Goal: Information Seeking & Learning: Learn about a topic

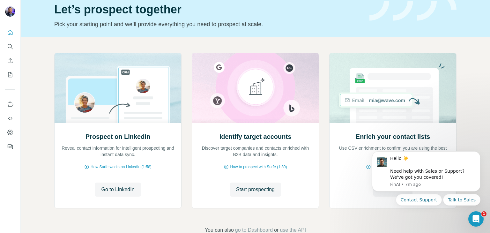
scroll to position [43, 0]
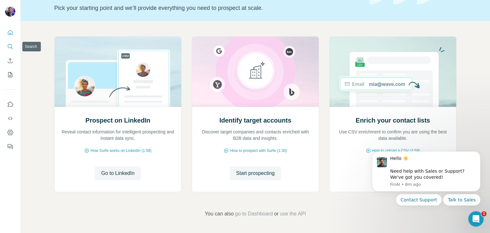
click at [8, 46] on icon "Search" at bounding box center [10, 46] width 6 height 6
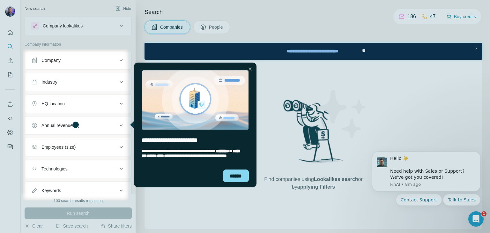
click at [96, 62] on div "Company" at bounding box center [74, 60] width 86 height 6
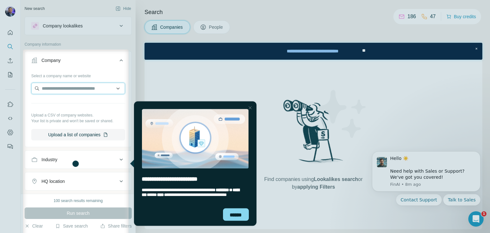
click at [88, 87] on input "text" at bounding box center [78, 88] width 94 height 11
click at [52, 87] on input "********" at bounding box center [78, 88] width 94 height 11
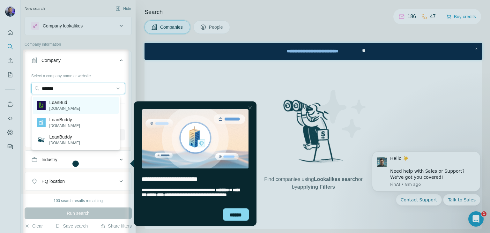
type input "*******"
click at [55, 110] on p "[DOMAIN_NAME]" at bounding box center [64, 109] width 31 height 6
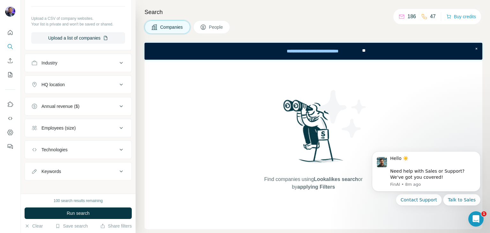
scroll to position [123, 0]
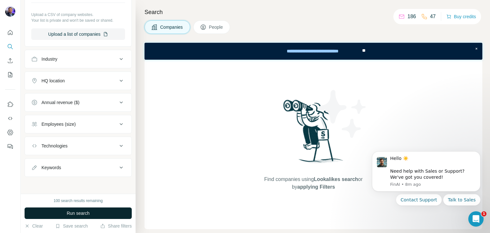
click at [122, 211] on button "Run search" at bounding box center [78, 212] width 107 height 11
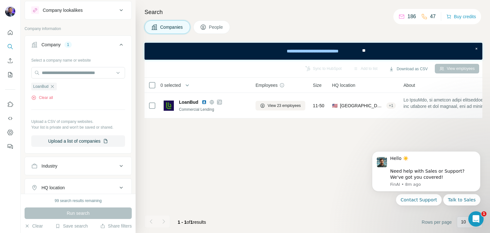
scroll to position [0, 0]
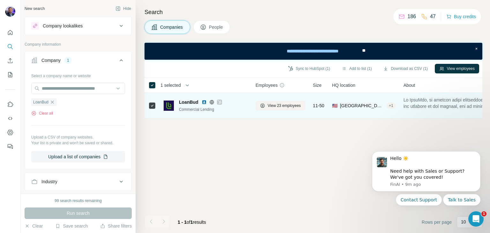
click at [165, 105] on img at bounding box center [169, 106] width 10 height 10
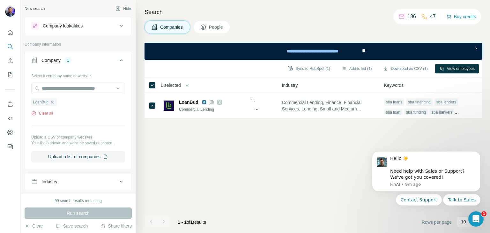
scroll to position [0, 431]
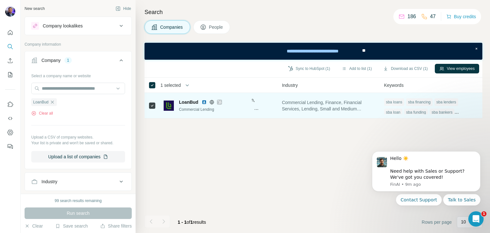
click at [251, 109] on div "WordPress," at bounding box center [236, 107] width 30 height 6
click at [167, 107] on img at bounding box center [169, 106] width 10 height 10
click at [168, 105] on img at bounding box center [169, 106] width 10 height 10
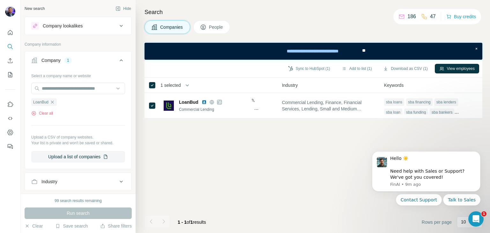
click at [104, 24] on div "Company lookalikes" at bounding box center [74, 26] width 86 height 8
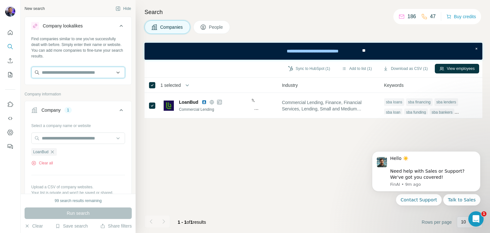
click at [98, 72] on input "text" at bounding box center [78, 72] width 94 height 11
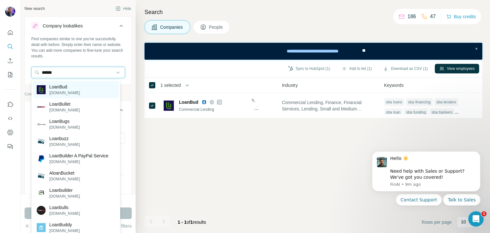
type input "******"
click at [70, 88] on p "LoanBud" at bounding box center [64, 87] width 31 height 6
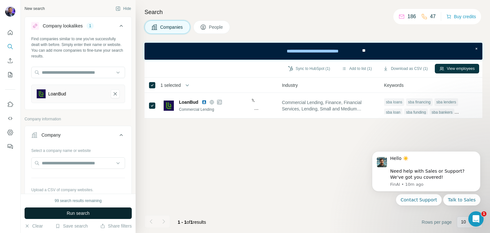
click at [104, 214] on button "Run search" at bounding box center [78, 212] width 107 height 11
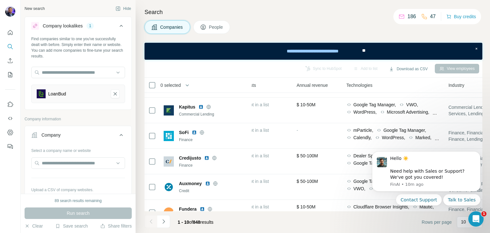
scroll to position [0, 272]
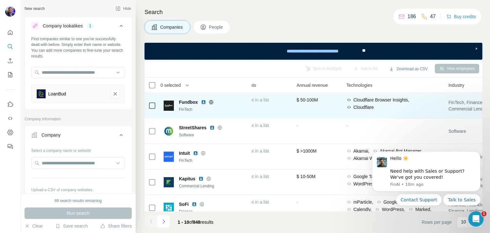
click at [202, 102] on img at bounding box center [203, 102] width 5 height 5
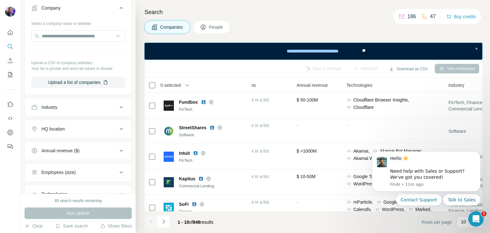
scroll to position [175, 0]
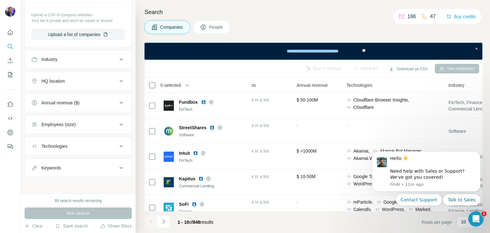
click at [94, 123] on div "Employees (size)" at bounding box center [74, 124] width 86 height 6
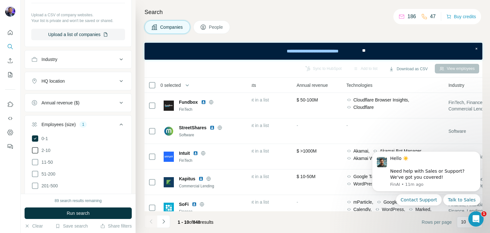
click at [36, 150] on icon at bounding box center [35, 150] width 8 height 8
click at [33, 163] on icon at bounding box center [35, 162] width 8 height 8
click at [96, 212] on button "Run search" at bounding box center [78, 212] width 107 height 11
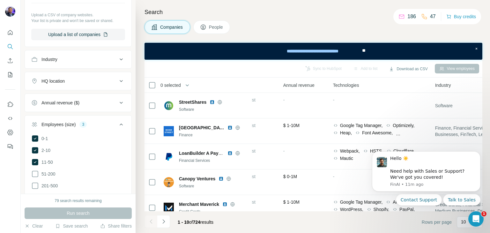
click at [103, 80] on div "HQ location" at bounding box center [74, 81] width 86 height 6
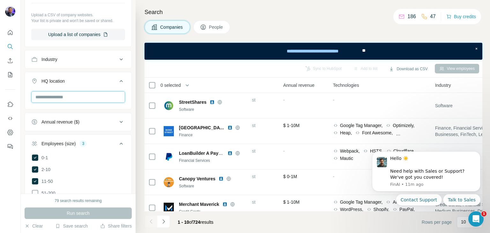
click at [93, 97] on input "text" at bounding box center [78, 96] width 94 height 11
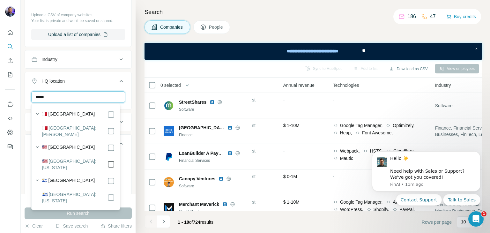
type input "*****"
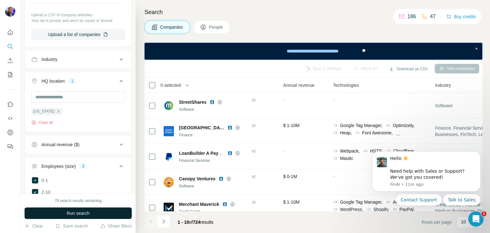
click at [101, 213] on button "Run search" at bounding box center [78, 212] width 107 height 11
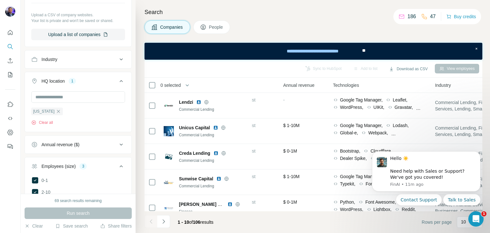
click at [117, 56] on icon at bounding box center [121, 60] width 8 height 8
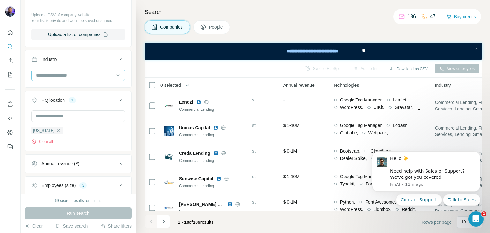
click at [92, 72] on input at bounding box center [74, 75] width 79 height 7
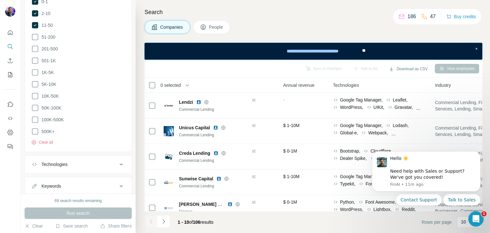
scroll to position [390, 0]
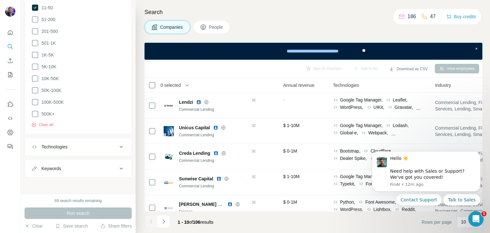
click at [117, 147] on icon at bounding box center [121, 147] width 8 height 8
click at [99, 160] on input "text" at bounding box center [78, 162] width 94 height 11
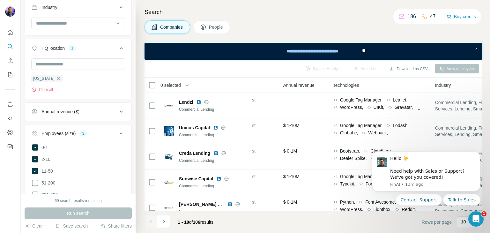
scroll to position [228, 0]
click at [117, 107] on icon at bounding box center [121, 111] width 8 height 8
click at [35, 138] on icon at bounding box center [35, 137] width 8 height 8
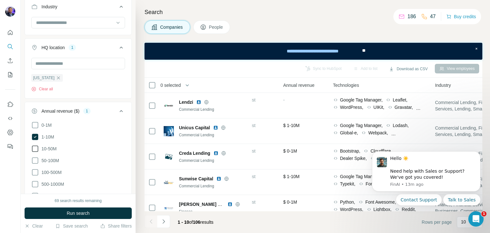
click at [35, 149] on icon at bounding box center [35, 149] width 8 height 8
click at [35, 160] on icon at bounding box center [35, 161] width 8 height 8
click at [36, 170] on icon at bounding box center [35, 172] width 8 height 8
click at [47, 213] on button "Run search" at bounding box center [78, 212] width 107 height 11
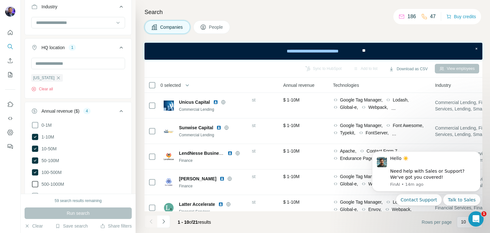
click at [36, 184] on icon at bounding box center [35, 184] width 8 height 8
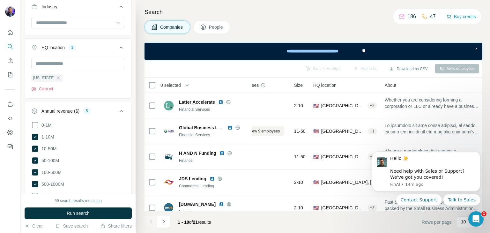
scroll to position [140, 19]
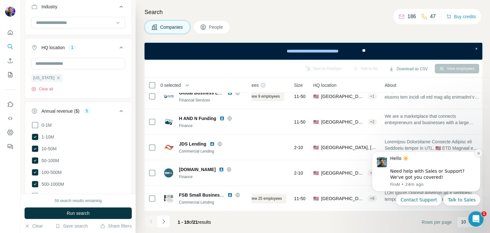
click at [478, 154] on icon "Dismiss notification" at bounding box center [478, 153] width 2 height 2
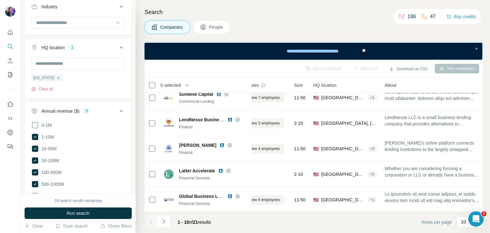
scroll to position [0, 19]
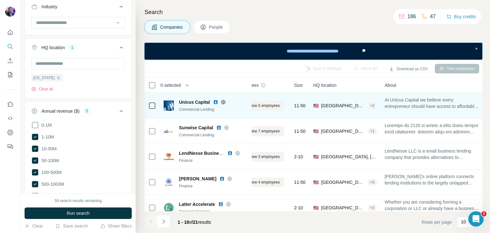
click at [214, 101] on img at bounding box center [215, 102] width 5 height 5
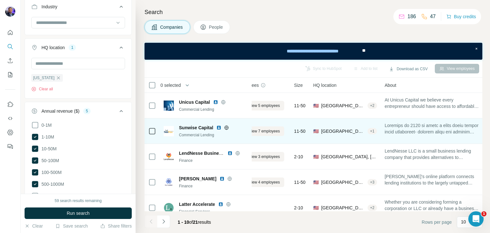
click at [220, 128] on img at bounding box center [218, 127] width 5 height 5
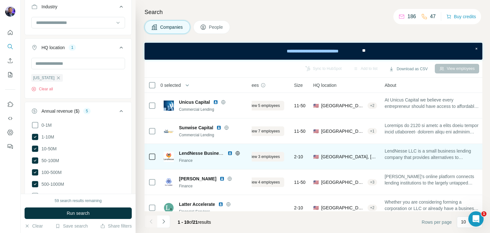
click at [230, 152] on img at bounding box center [230, 153] width 5 height 5
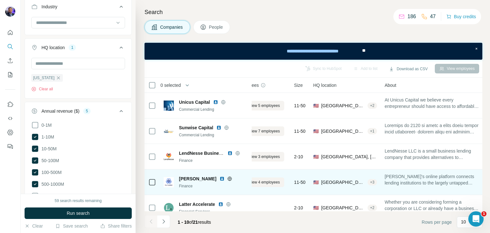
click at [220, 179] on img at bounding box center [222, 178] width 5 height 5
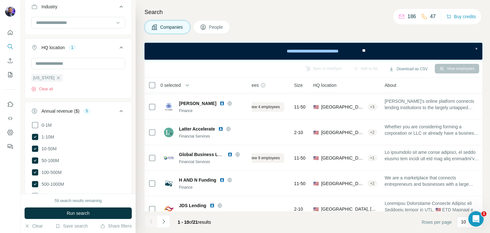
scroll to position [84, 19]
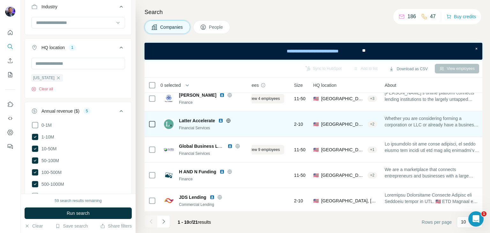
click at [223, 121] on img at bounding box center [220, 120] width 5 height 5
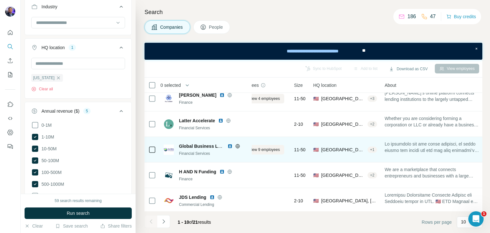
click at [231, 147] on img at bounding box center [230, 146] width 5 height 5
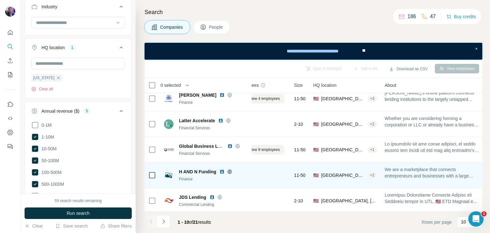
click at [221, 173] on img at bounding box center [222, 171] width 5 height 5
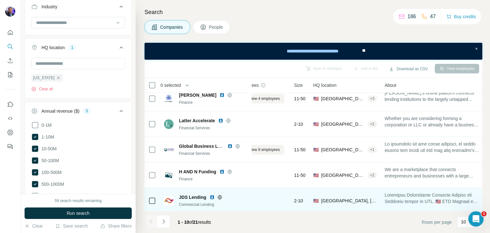
click at [212, 197] on img at bounding box center [212, 197] width 5 height 5
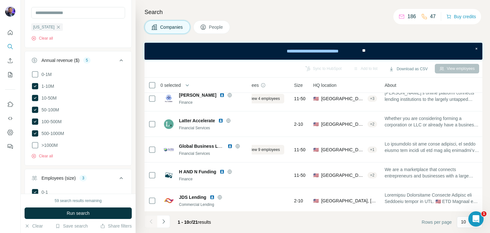
scroll to position [280, 0]
click at [34, 144] on icon at bounding box center [35, 144] width 8 height 8
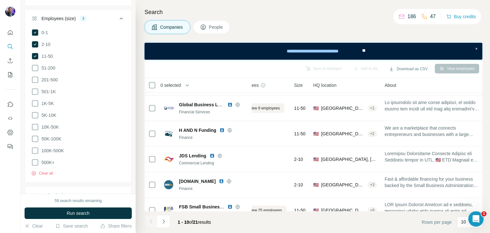
scroll to position [140, 19]
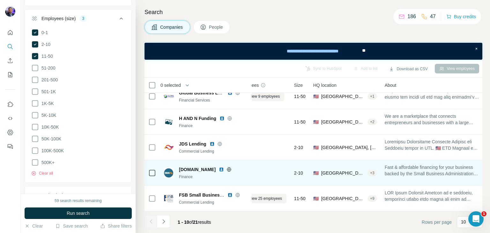
click at [219, 167] on img at bounding box center [221, 169] width 5 height 5
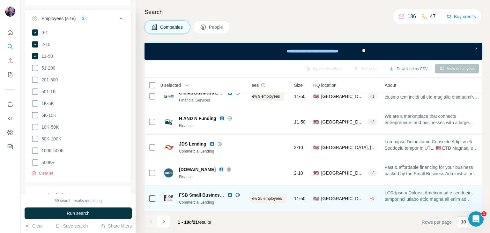
click at [229, 194] on img at bounding box center [230, 194] width 5 height 5
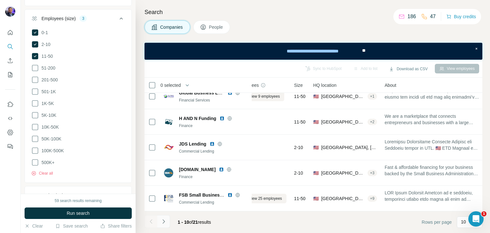
click at [167, 223] on button "Navigate to next page" at bounding box center [163, 221] width 13 height 13
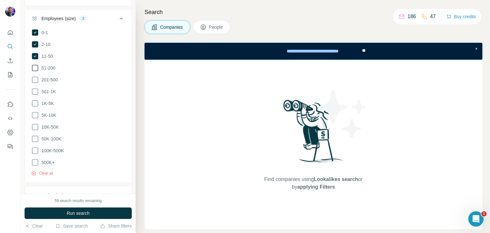
click at [34, 68] on icon at bounding box center [35, 68] width 8 height 8
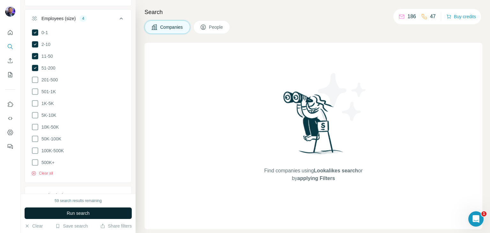
click at [122, 210] on button "Run search" at bounding box center [78, 212] width 107 height 11
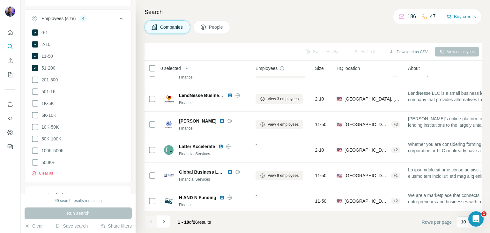
scroll to position [123, 0]
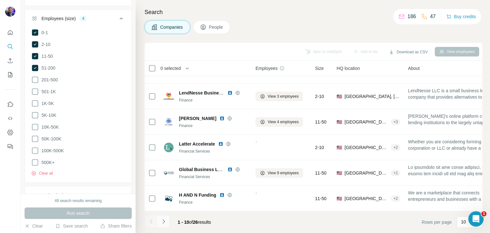
click at [165, 223] on icon "Navigate to next page" at bounding box center [164, 221] width 6 height 6
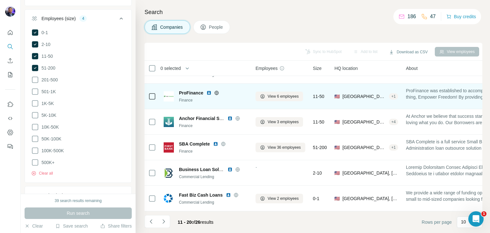
click at [208, 90] on img at bounding box center [208, 92] width 5 height 5
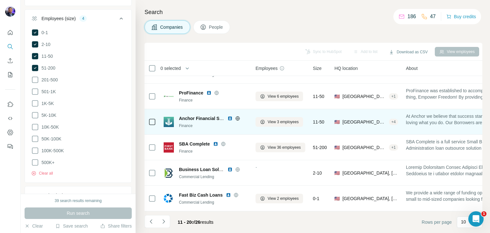
click at [228, 116] on img at bounding box center [230, 118] width 5 height 5
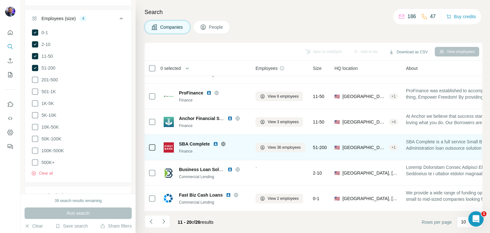
click at [216, 141] on img at bounding box center [215, 143] width 5 height 5
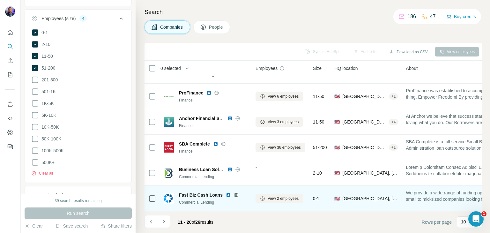
click at [227, 193] on img at bounding box center [228, 194] width 5 height 5
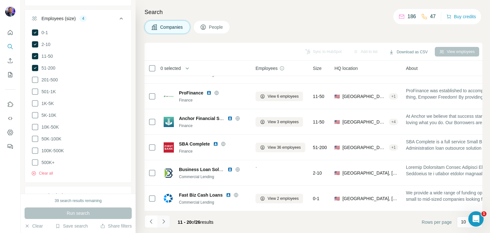
click at [164, 225] on button "Navigate to next page" at bounding box center [163, 221] width 13 height 13
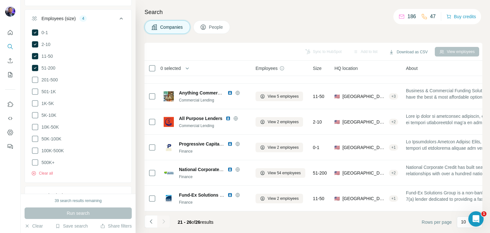
scroll to position [21, 0]
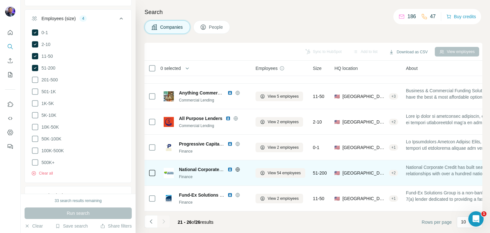
click at [230, 167] on img at bounding box center [230, 169] width 5 height 5
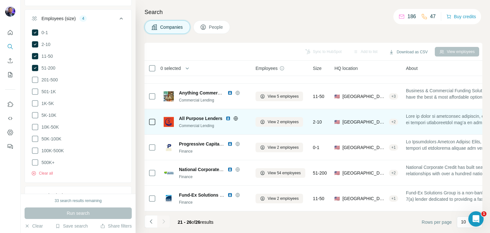
click at [227, 116] on img at bounding box center [228, 118] width 5 height 5
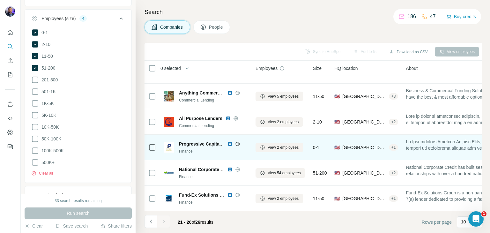
click at [231, 141] on img at bounding box center [230, 143] width 5 height 5
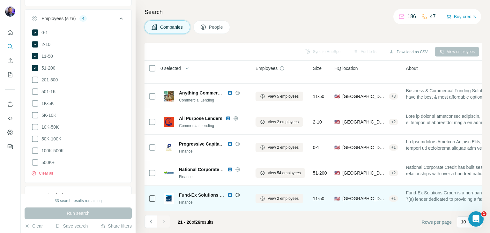
click at [231, 192] on img at bounding box center [230, 194] width 5 height 5
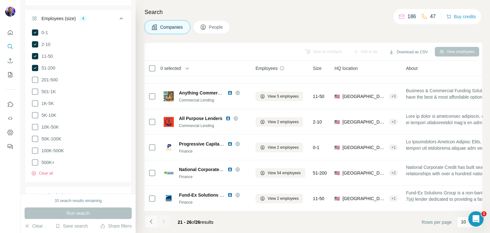
click at [149, 220] on icon "Navigate to previous page" at bounding box center [151, 221] width 6 height 6
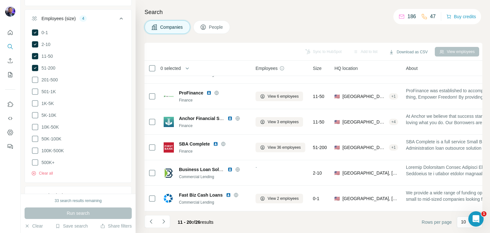
scroll to position [123, 0]
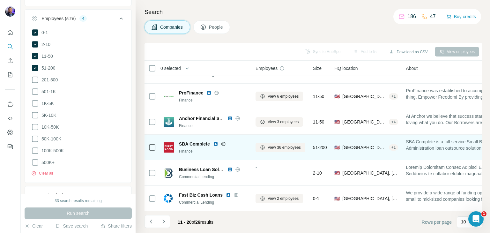
click at [216, 141] on img at bounding box center [215, 143] width 5 height 5
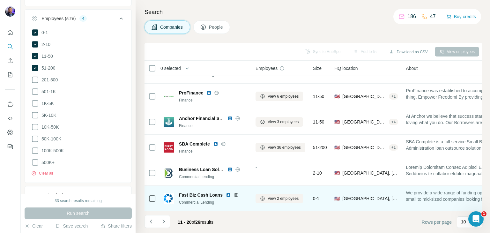
click at [227, 192] on img at bounding box center [228, 194] width 5 height 5
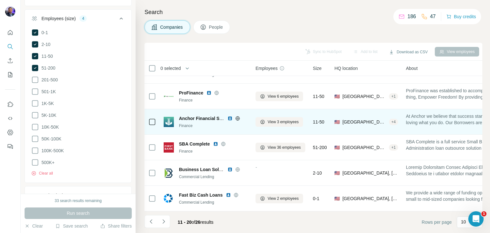
click at [231, 116] on img at bounding box center [230, 118] width 5 height 5
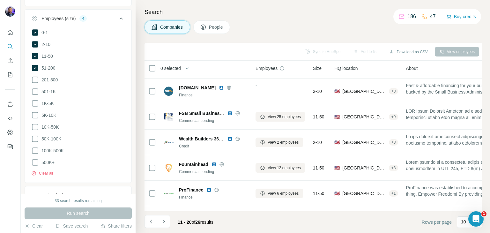
scroll to position [0, 0]
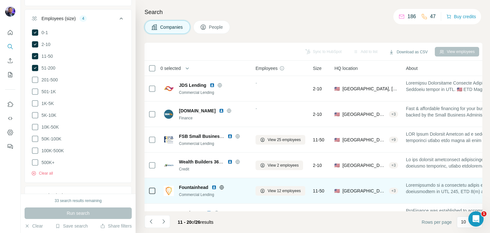
click at [214, 188] on img at bounding box center [214, 187] width 5 height 5
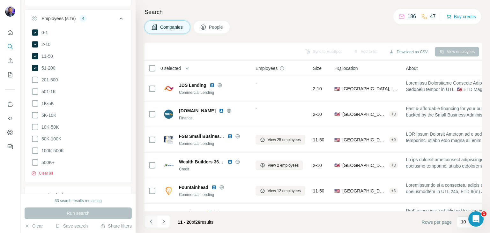
click at [150, 221] on icon "Navigate to previous page" at bounding box center [151, 221] width 2 height 4
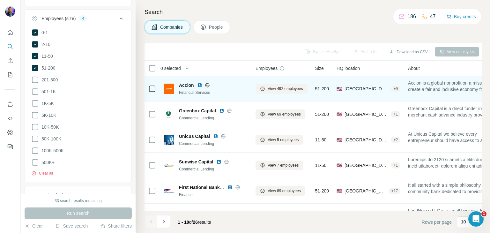
click at [198, 85] on img at bounding box center [199, 85] width 5 height 5
